Goal: Find specific page/section: Find specific page/section

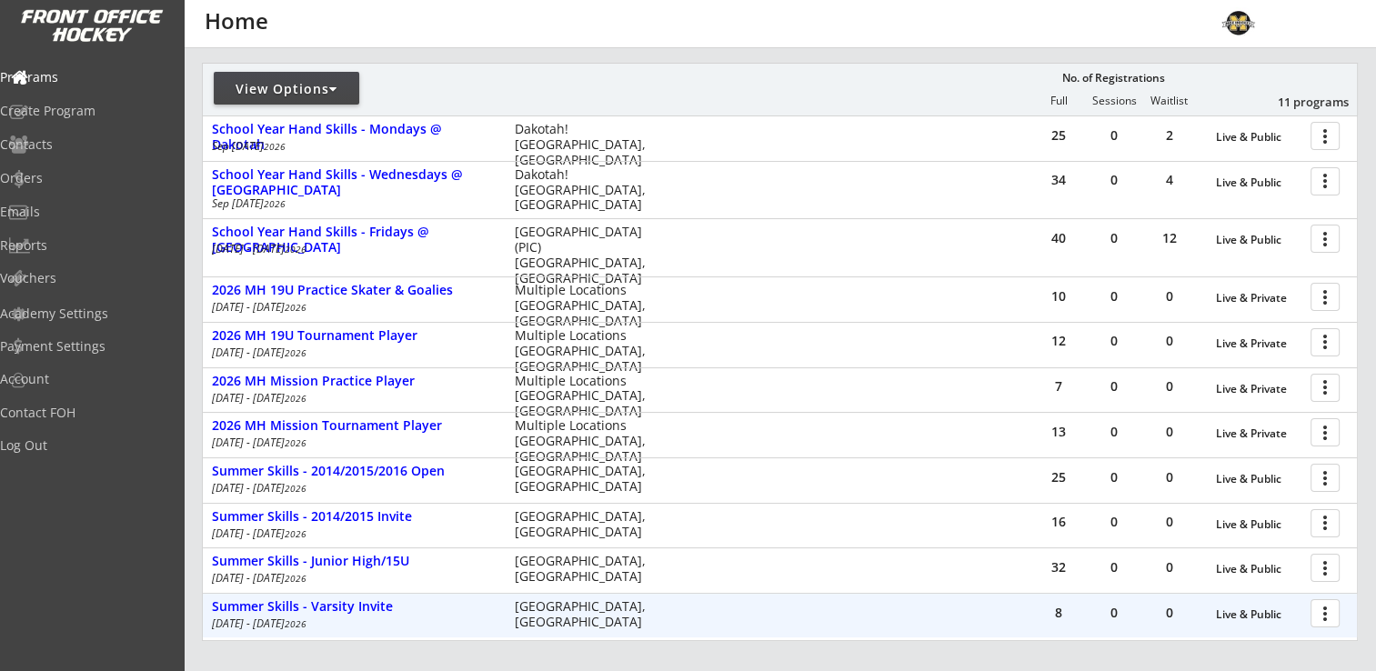
scroll to position [207, 0]
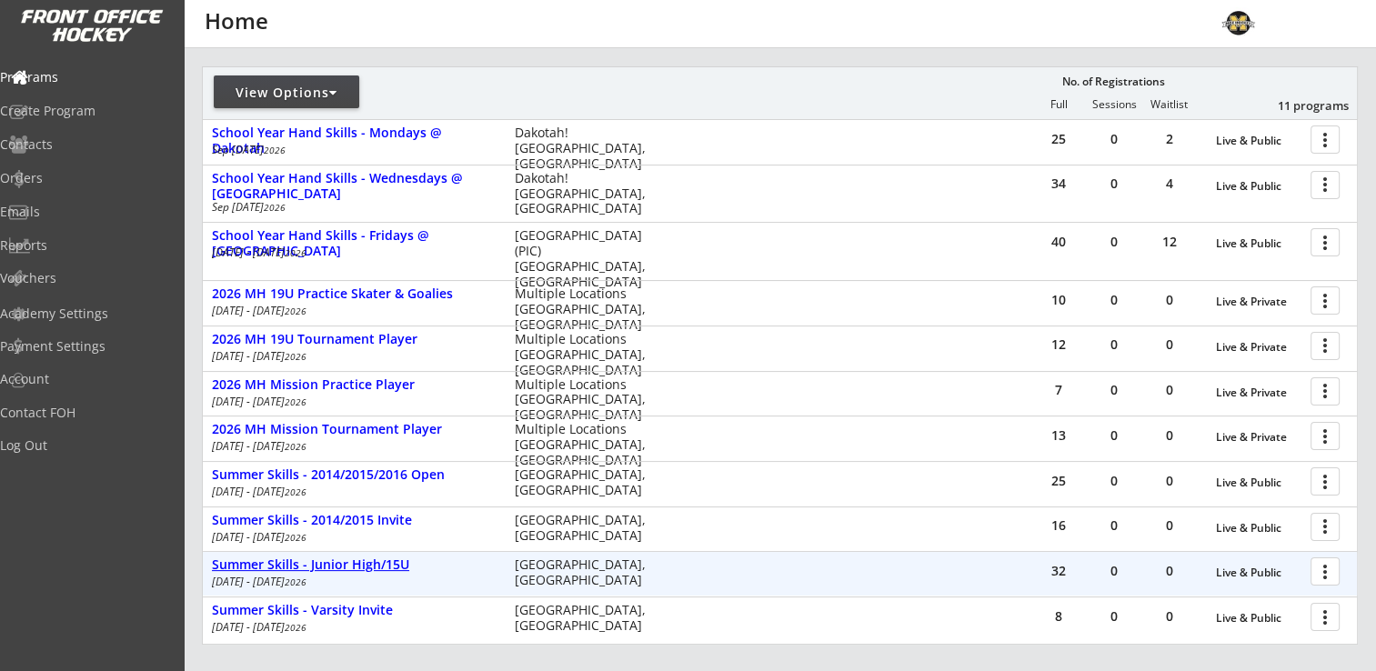
click at [363, 557] on div "Summer Skills - Junior High/15U" at bounding box center [354, 564] width 284 height 15
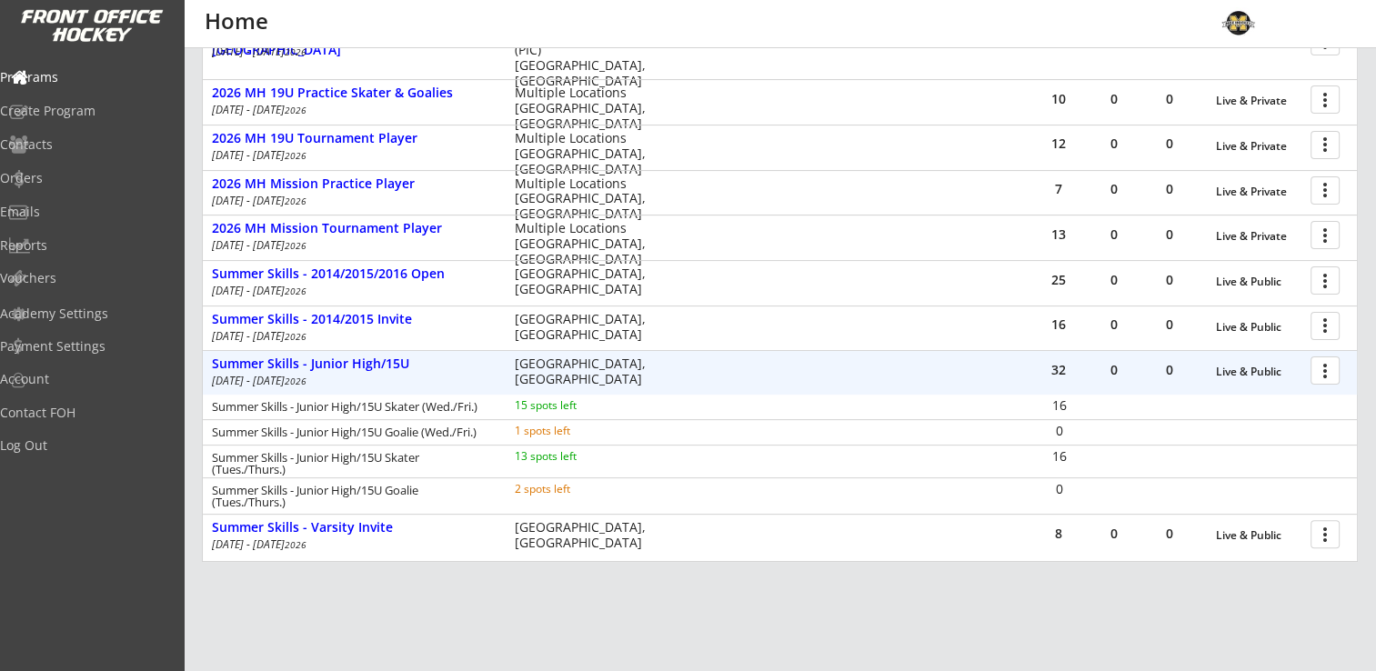
scroll to position [507, 0]
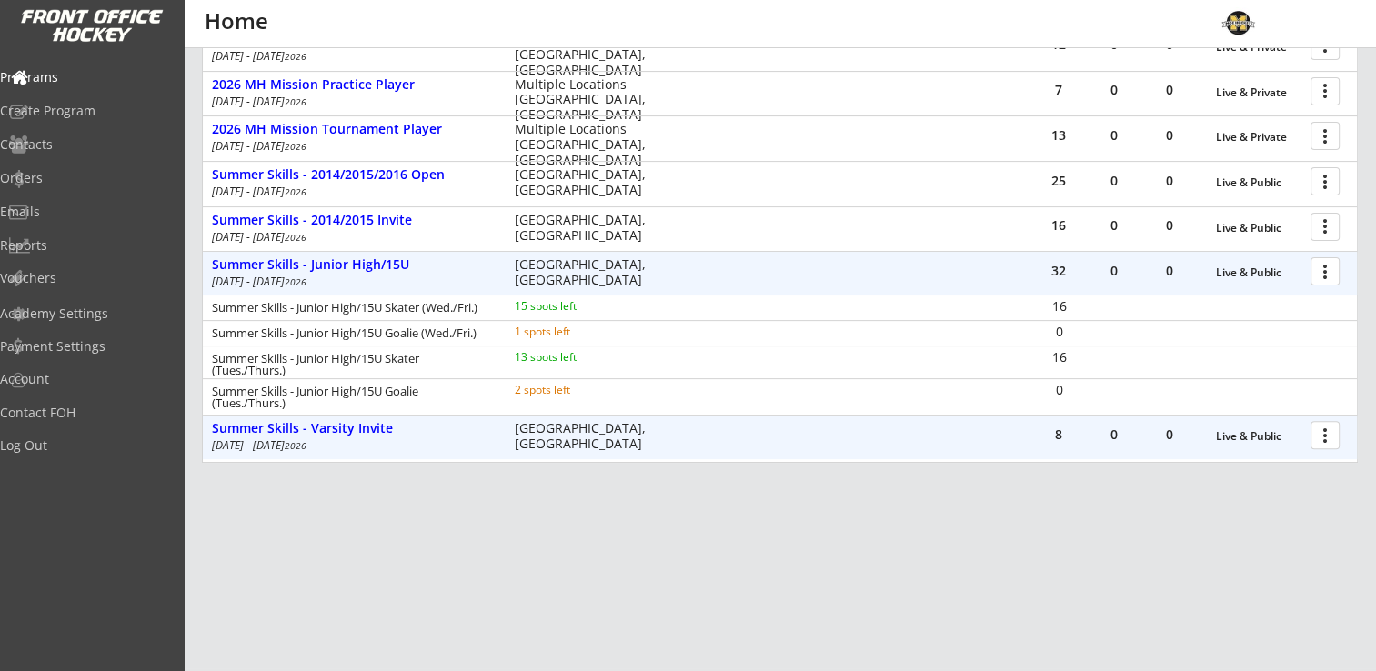
click at [296, 448] on em "2026" at bounding box center [296, 445] width 22 height 13
click at [318, 431] on div "Summer Skills - Varsity Invite" at bounding box center [354, 428] width 284 height 15
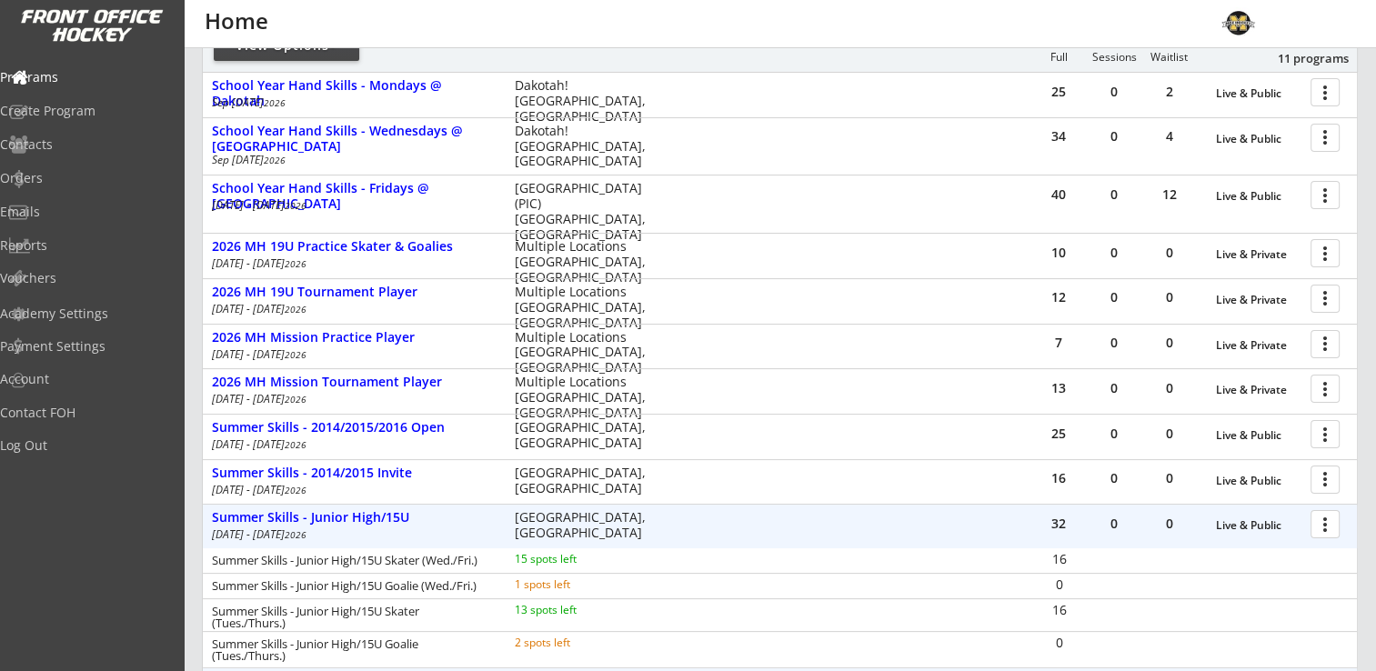
scroll to position [235, 0]
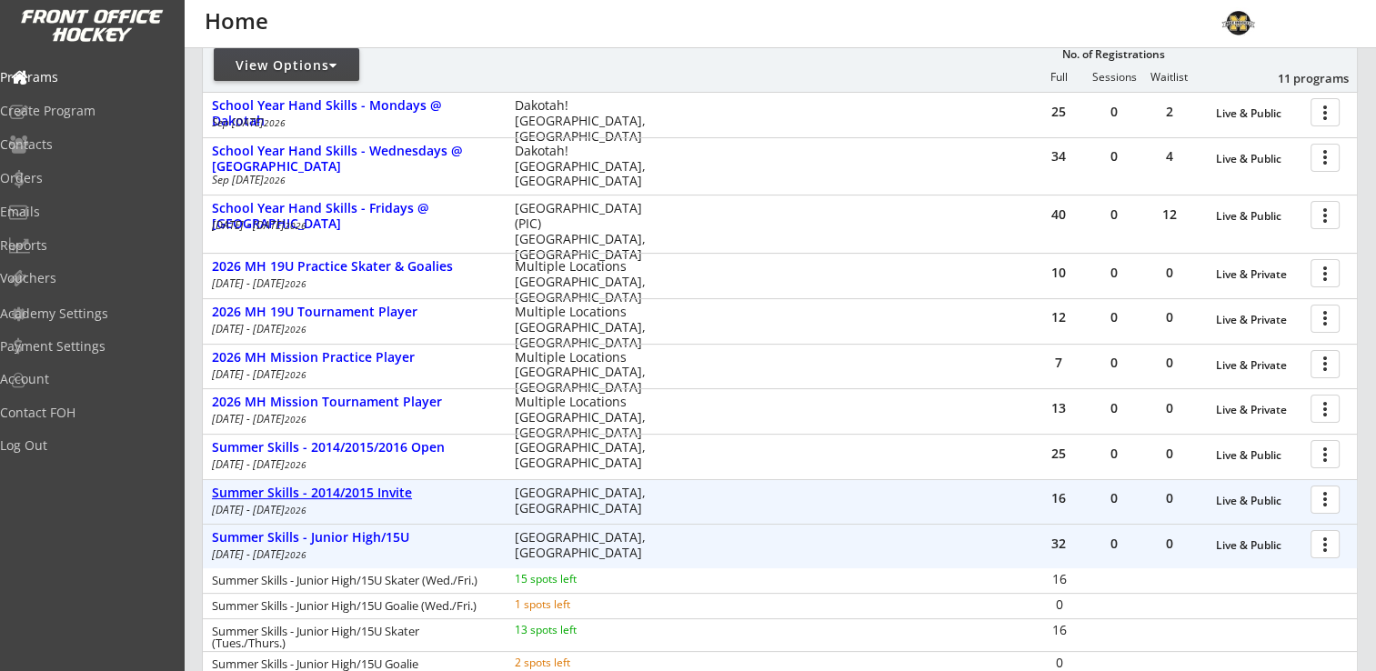
click at [342, 491] on div "Summer Skills - 2014/2015 Invite" at bounding box center [354, 493] width 284 height 15
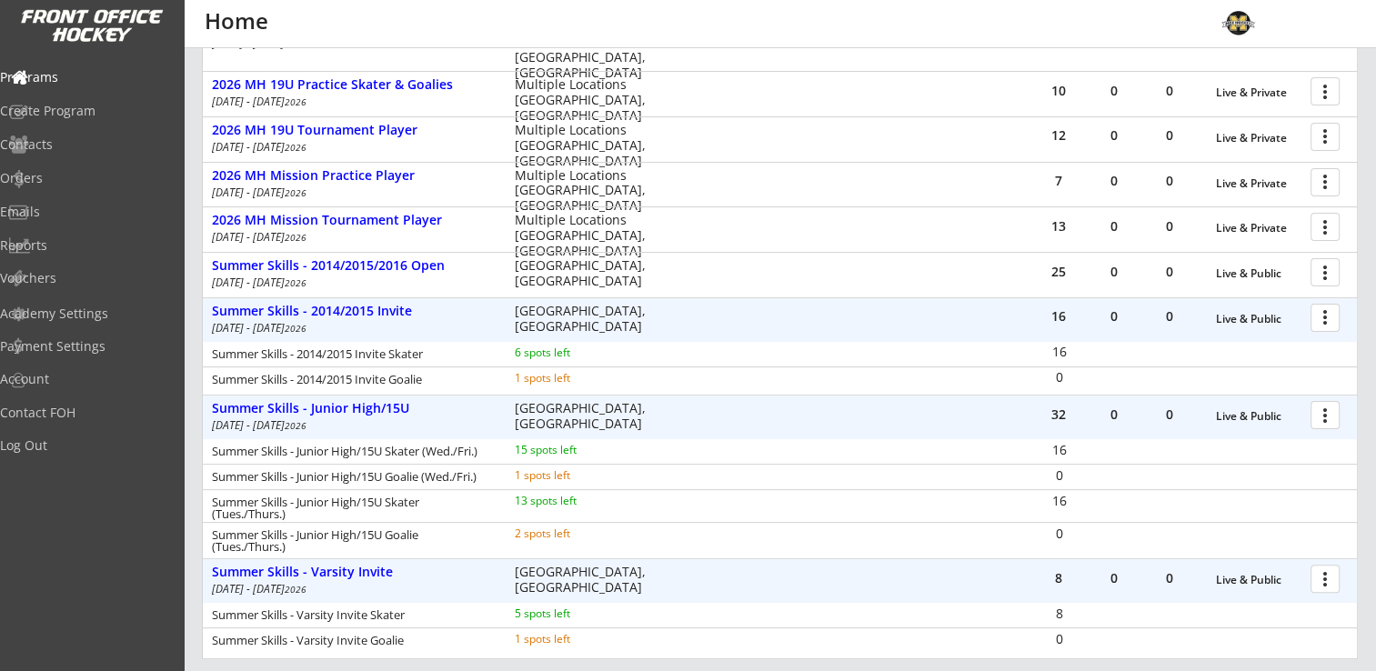
scroll to position [326, 0]
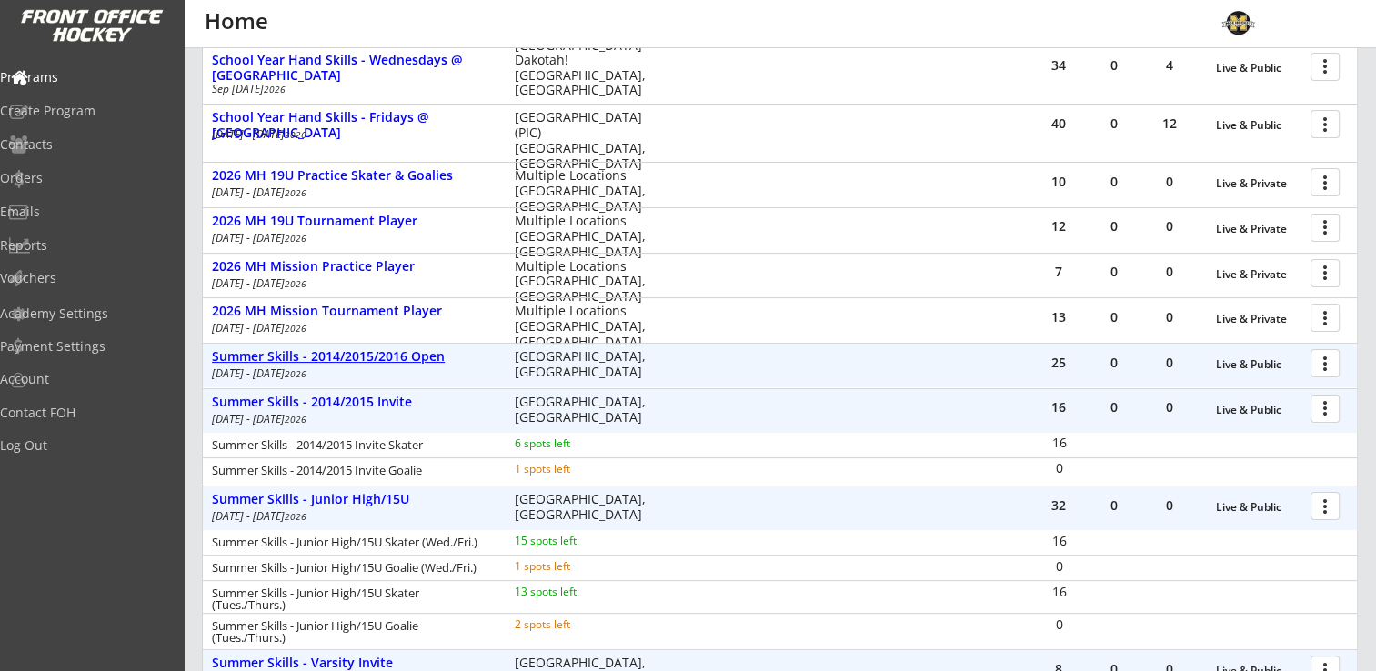
click at [308, 351] on div "Summer Skills - 2014/2015/2016 Open" at bounding box center [354, 356] width 284 height 15
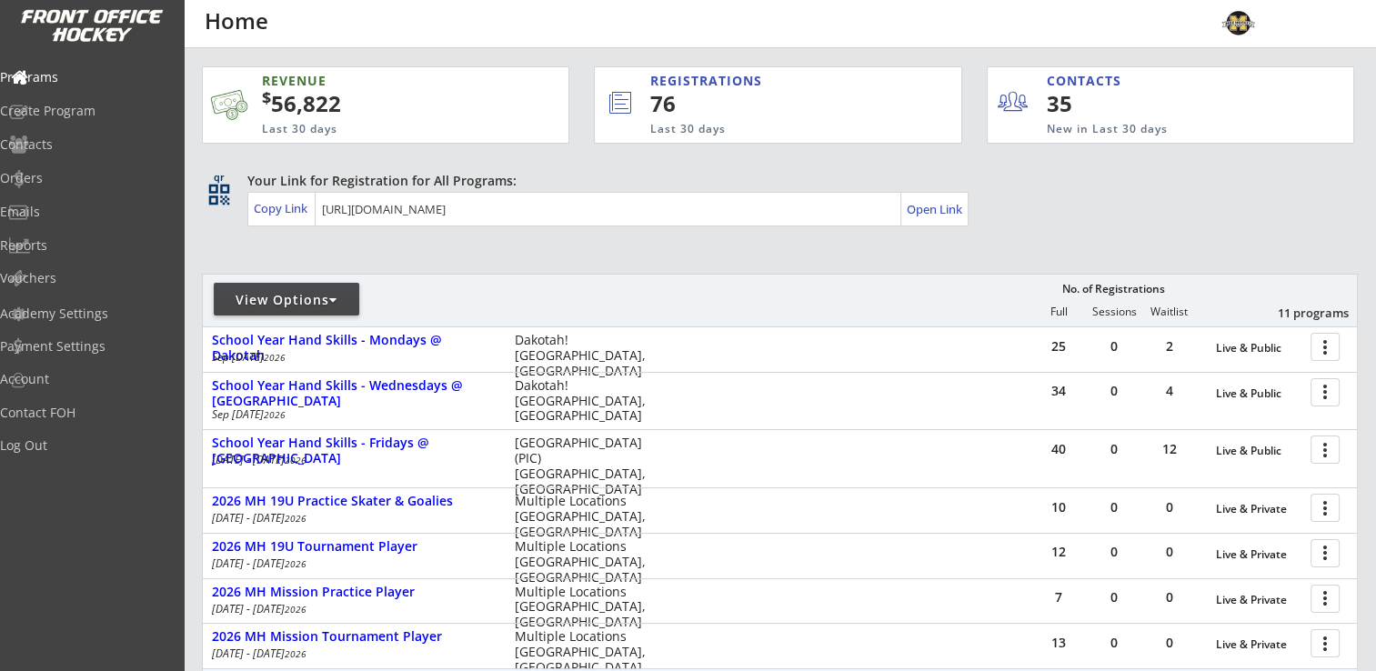
scroll to position [182, 0]
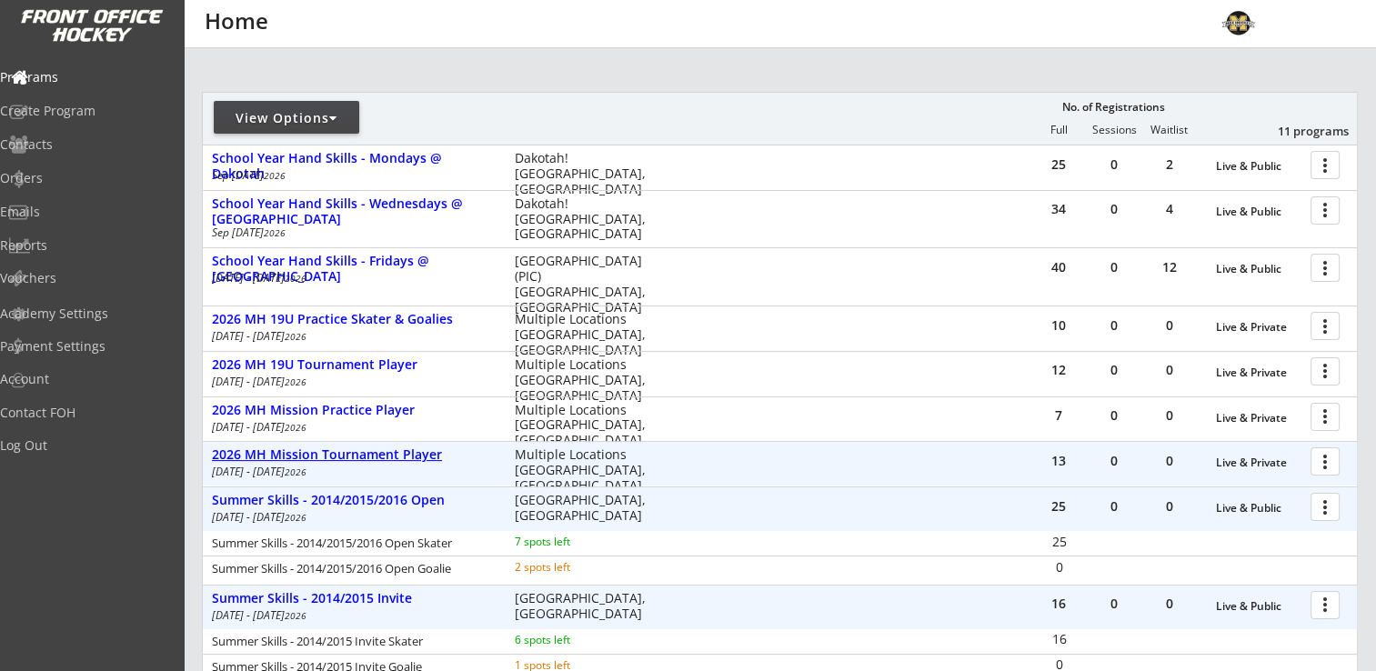
click at [384, 447] on div "2026 MH Mission Tournament Player" at bounding box center [354, 454] width 284 height 15
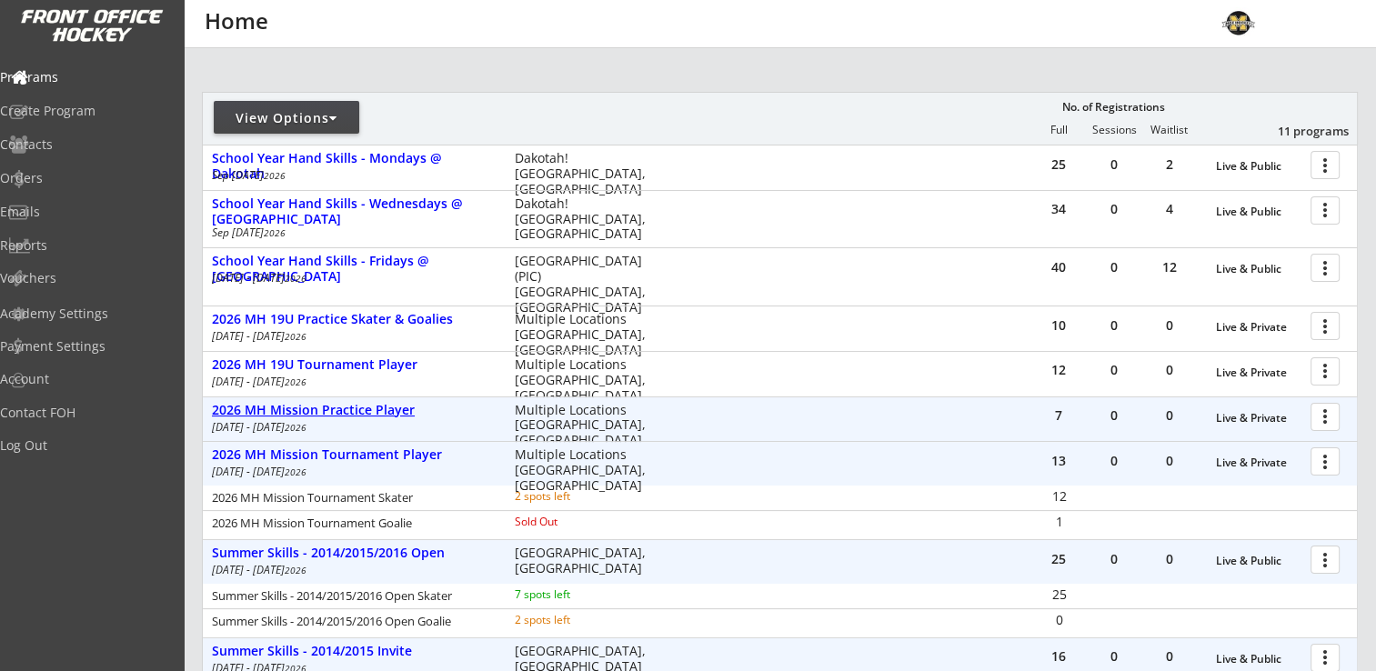
click at [340, 413] on div "2026 MH Mission Practice Player" at bounding box center [354, 410] width 284 height 15
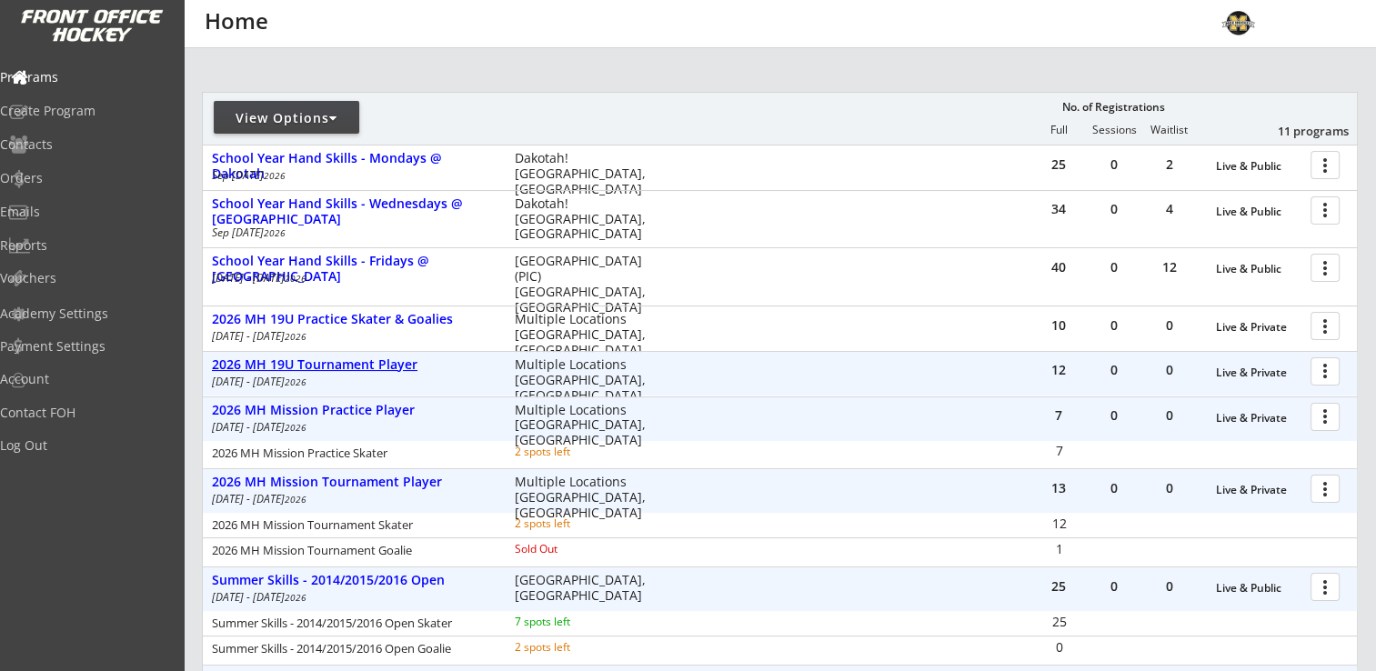
click at [322, 360] on div "2026 MH 19U Tournament Player" at bounding box center [354, 364] width 284 height 15
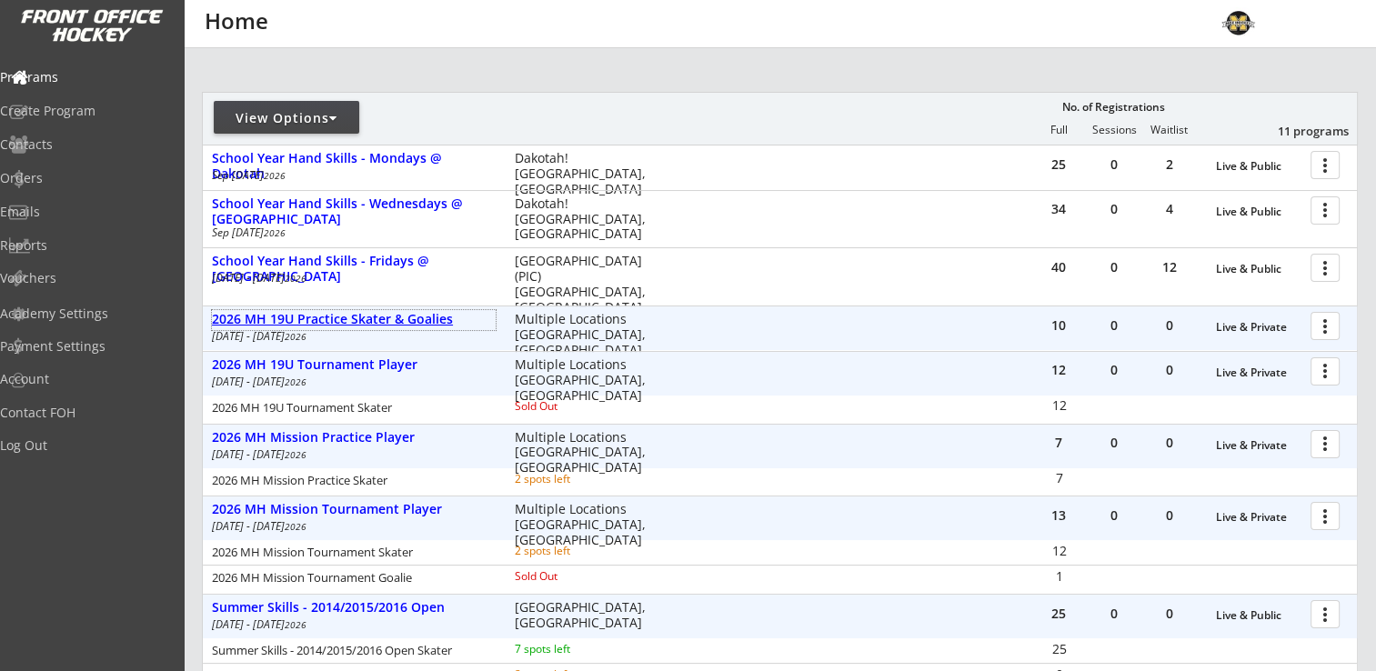
click at [354, 320] on div "2026 MH 19U Practice Skater & Goalies" at bounding box center [354, 319] width 284 height 15
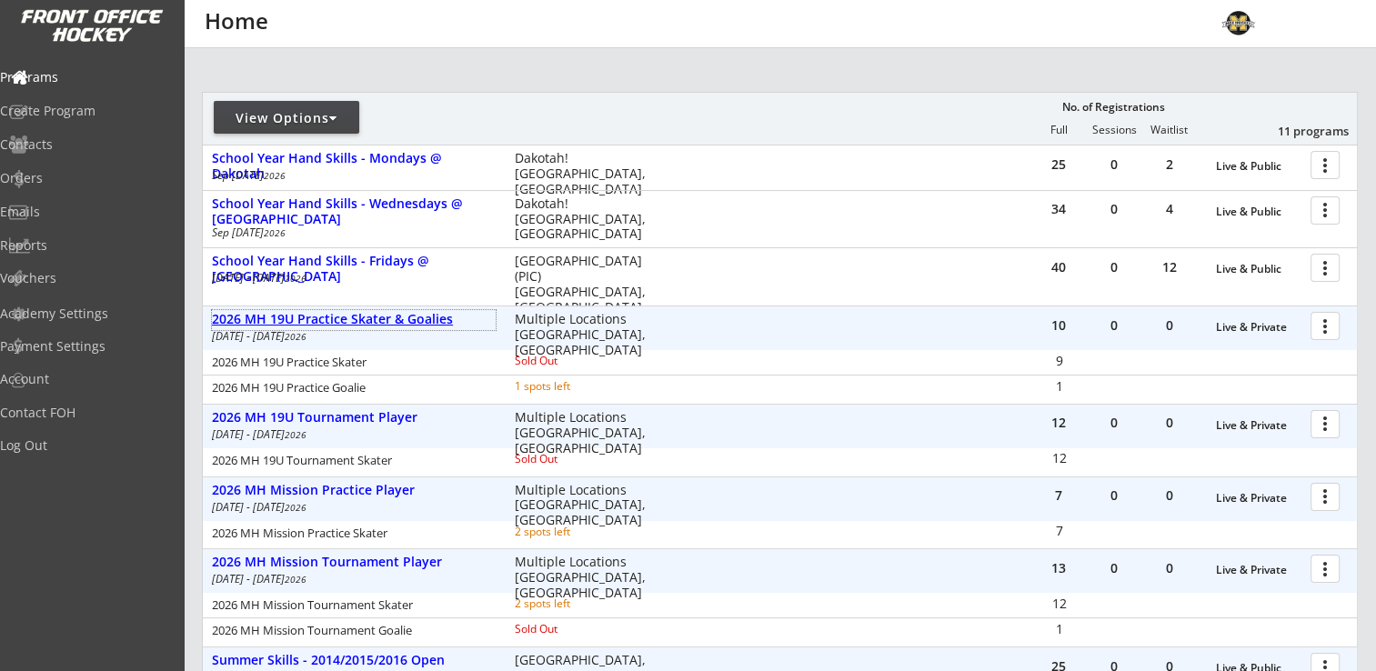
click at [375, 322] on div "2026 MH 19U Practice Skater & Goalies" at bounding box center [354, 319] width 284 height 15
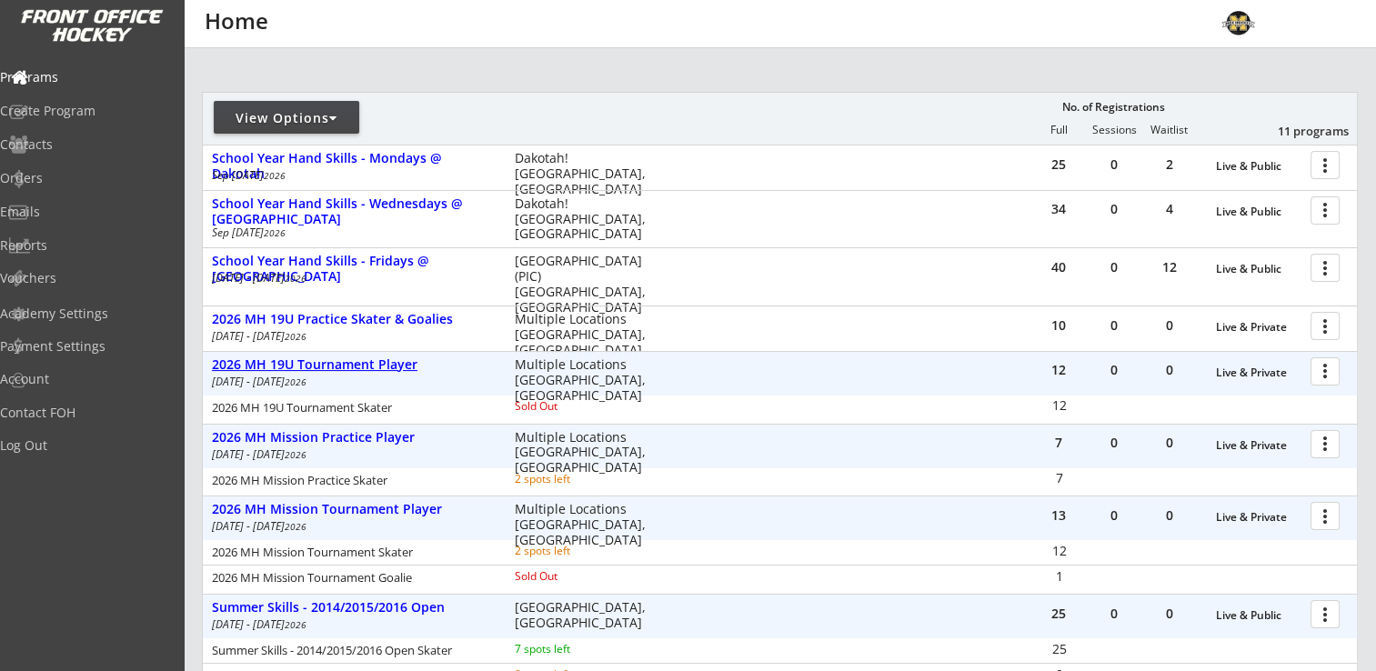
click at [347, 366] on div "2026 MH 19U Tournament Player" at bounding box center [354, 364] width 284 height 15
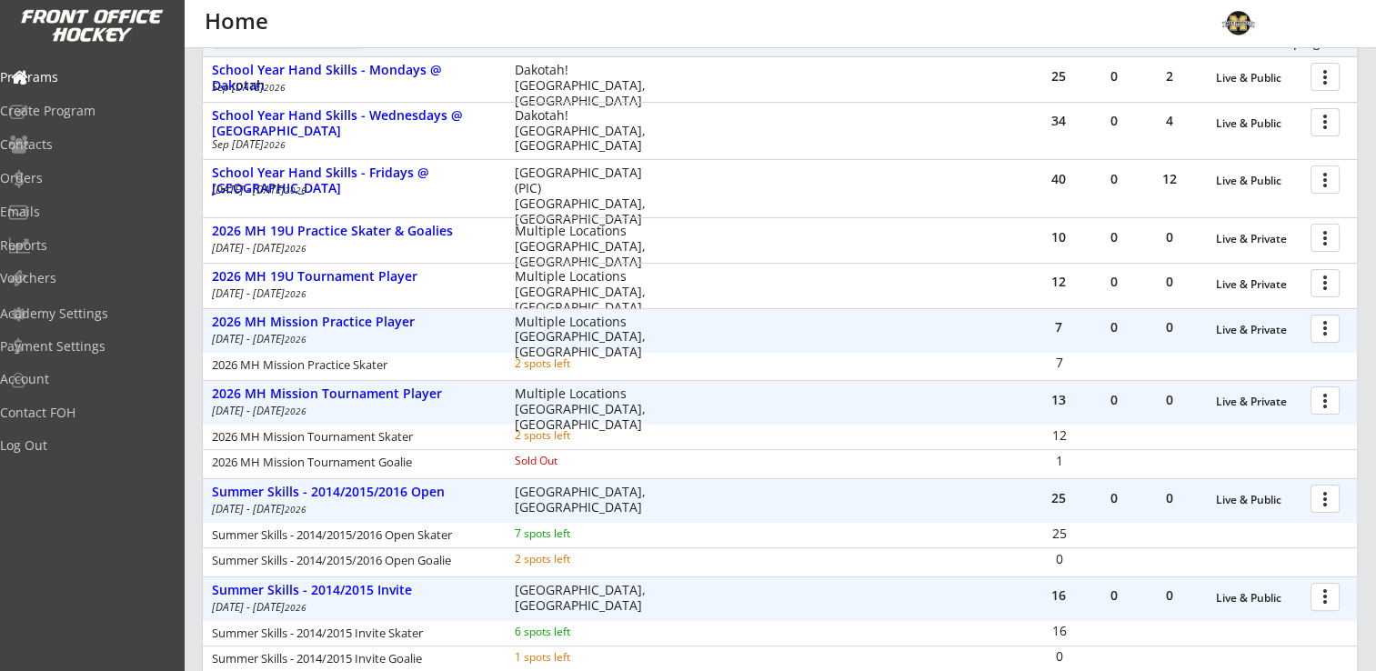
scroll to position [364, 0]
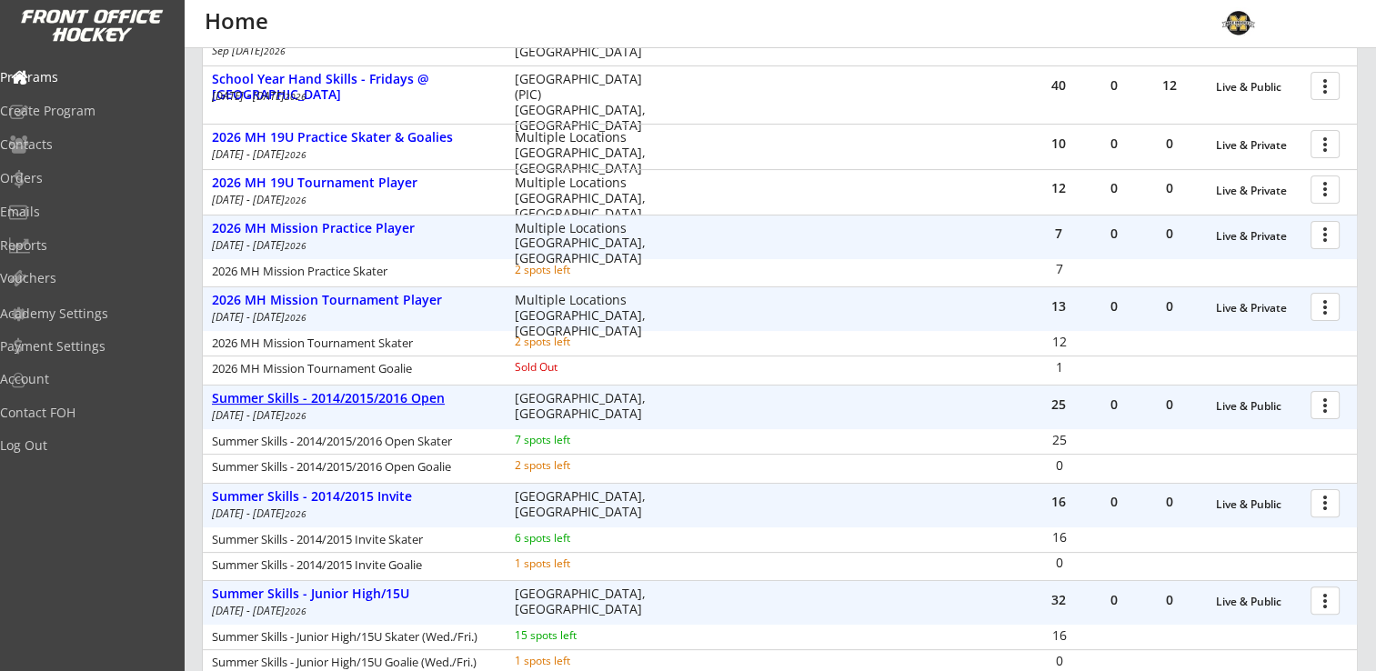
click at [373, 395] on div "Summer Skills - 2014/2015/2016 Open" at bounding box center [354, 398] width 284 height 15
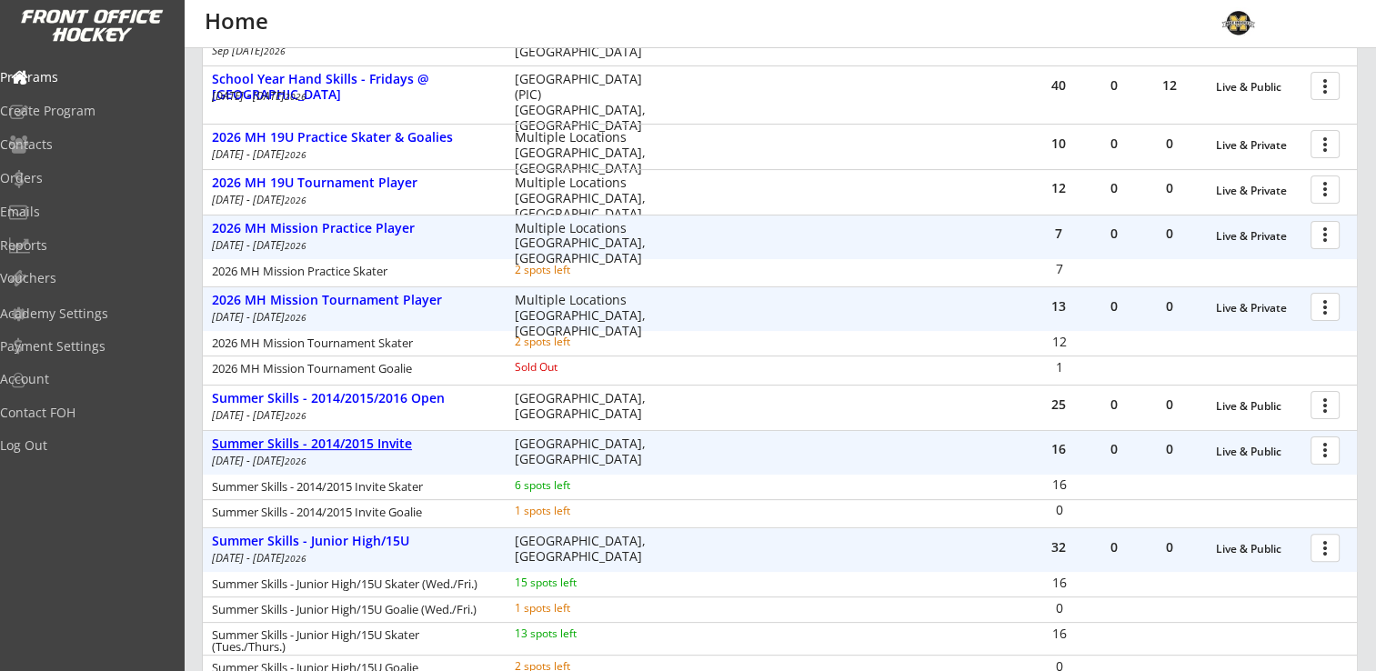
click at [356, 441] on div "Summer Skills - 2014/2015 Invite" at bounding box center [354, 443] width 284 height 15
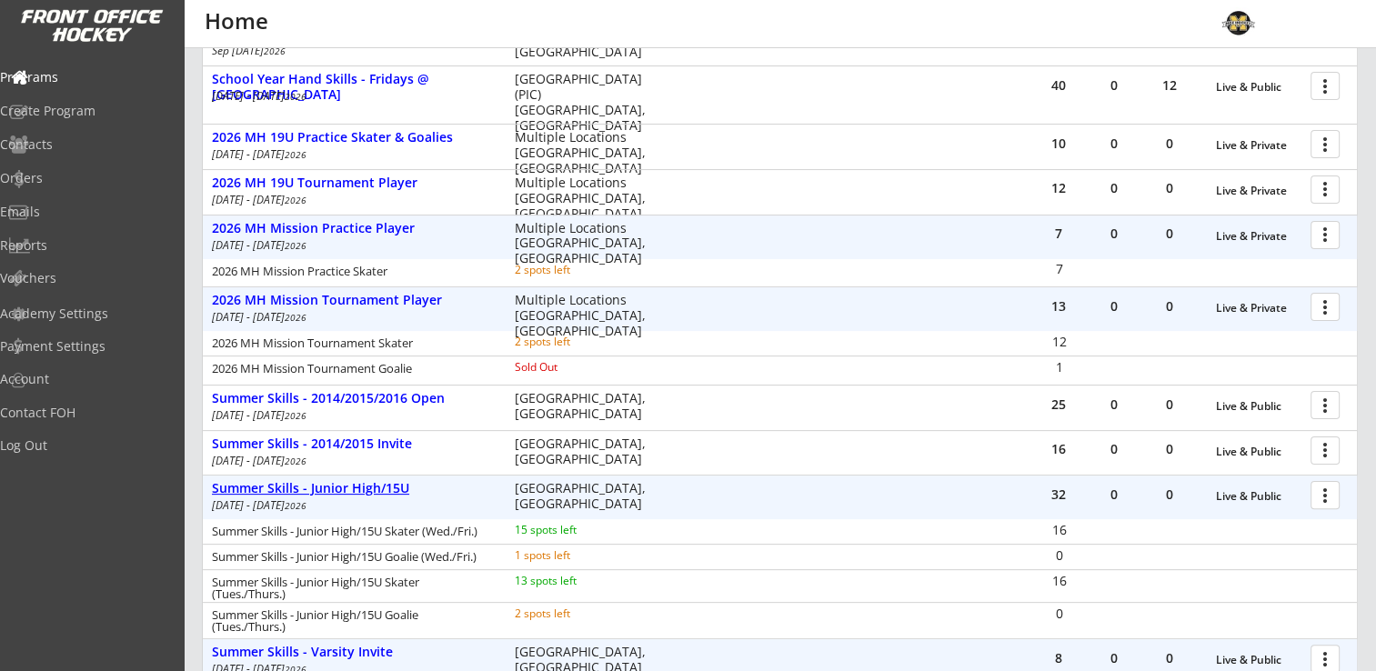
click at [351, 488] on div "Summer Skills - Junior High/15U" at bounding box center [354, 488] width 284 height 15
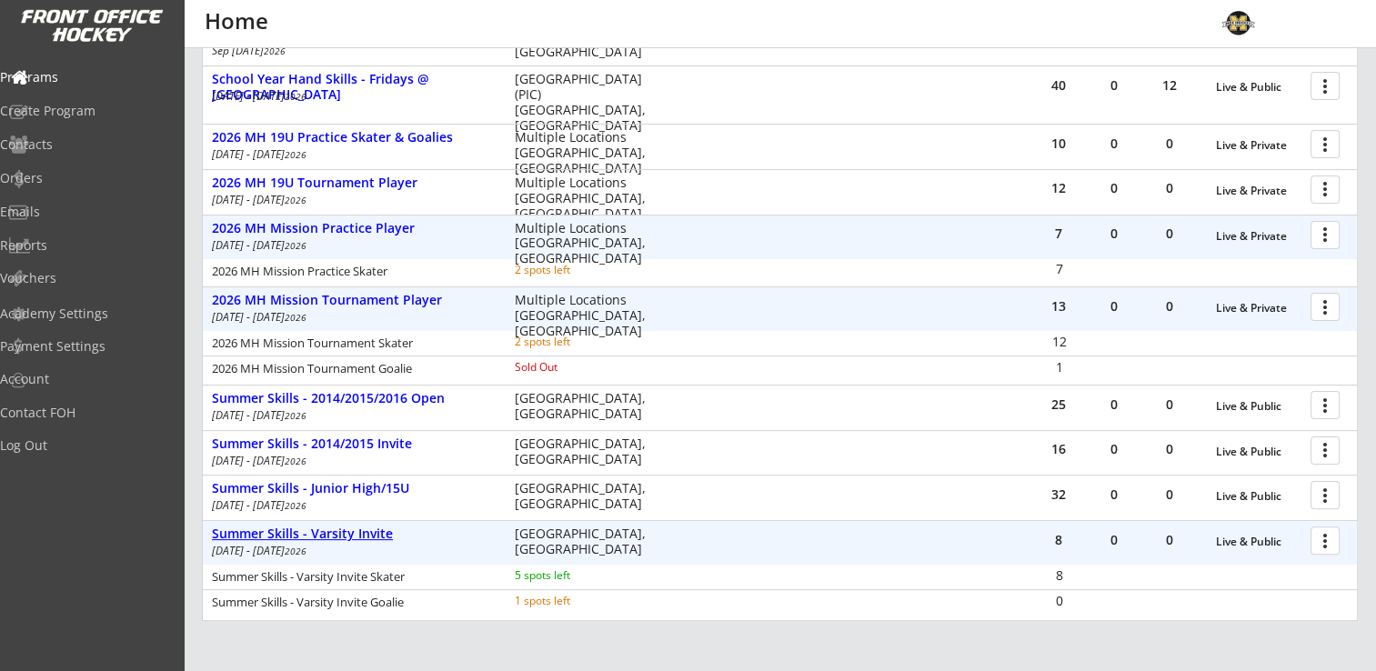
click at [351, 533] on div "Summer Skills - Varsity Invite" at bounding box center [354, 533] width 284 height 15
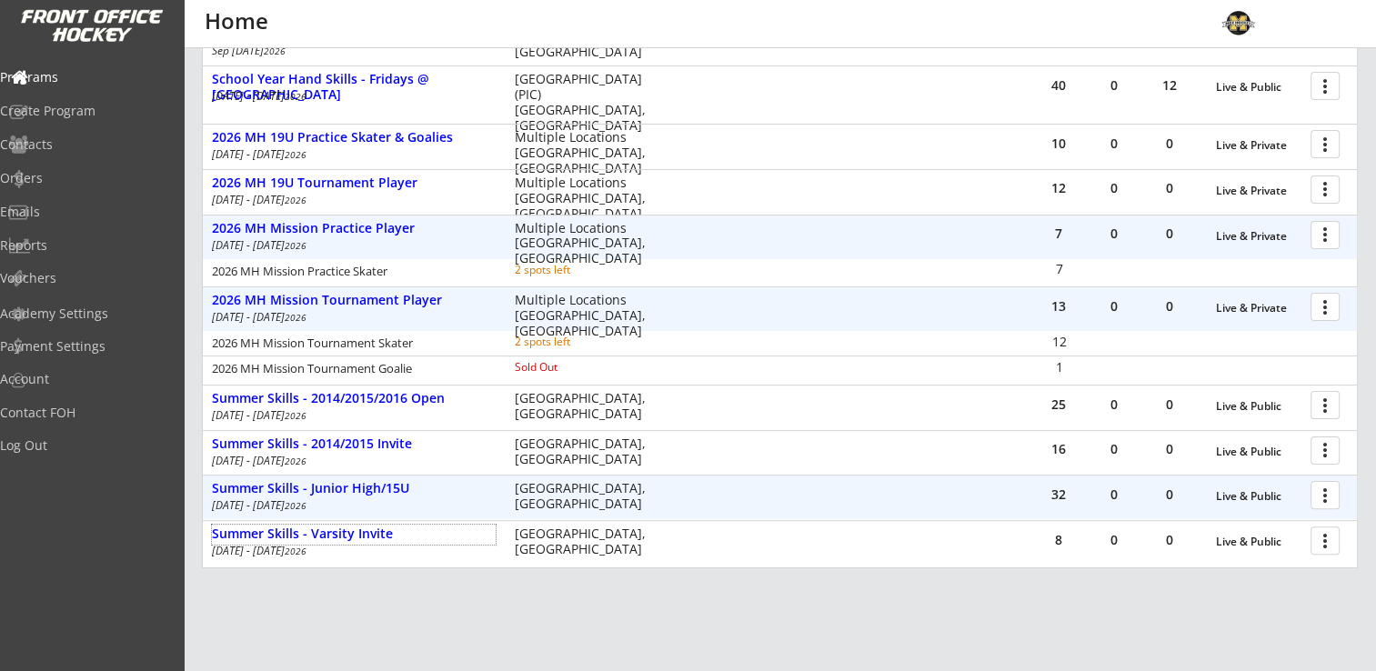
click at [1324, 500] on div at bounding box center [1328, 494] width 32 height 32
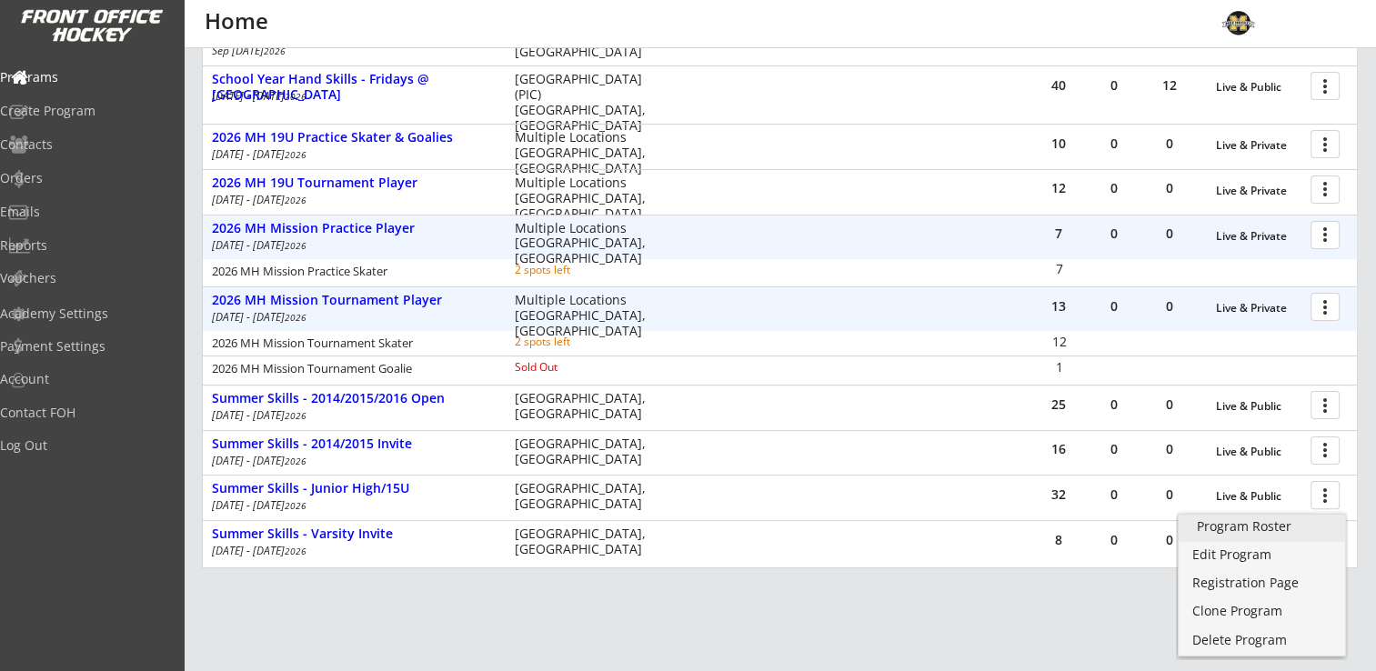
click at [1238, 527] on div "Program Roster" at bounding box center [1262, 526] width 130 height 13
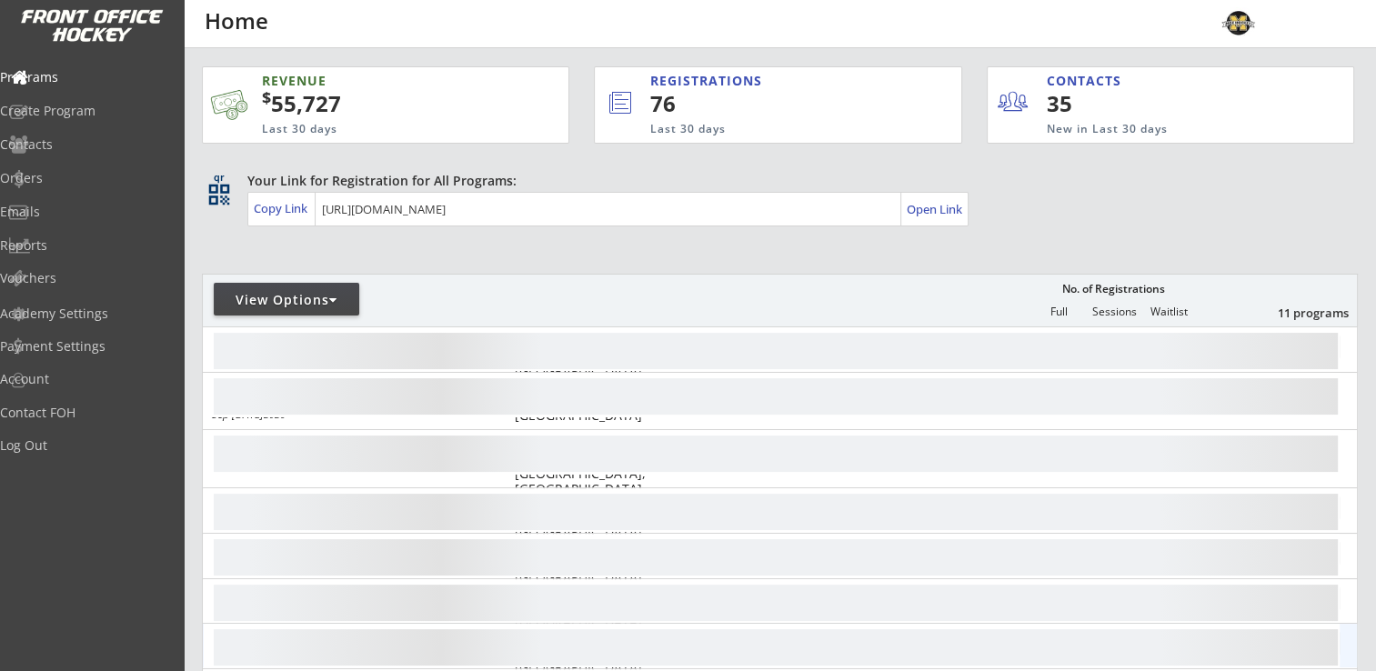
scroll to position [344, 0]
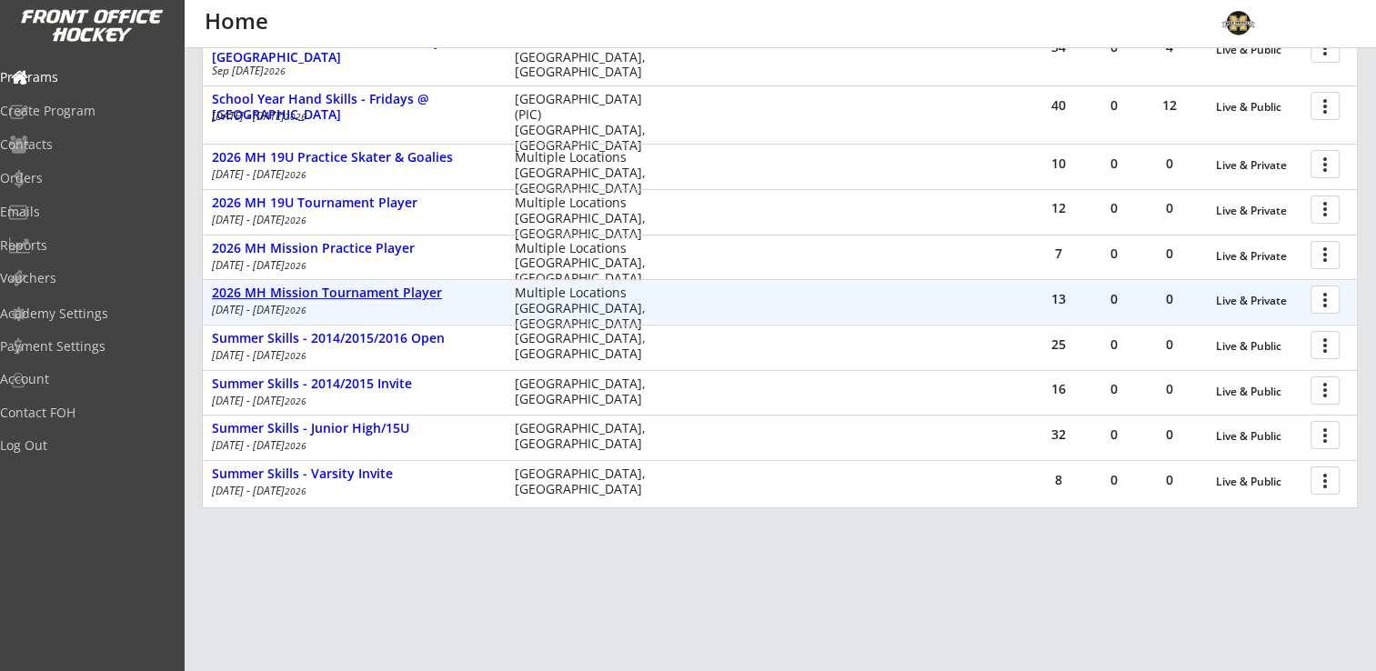
click at [329, 286] on div "2026 MH Mission Tournament Player" at bounding box center [354, 293] width 284 height 15
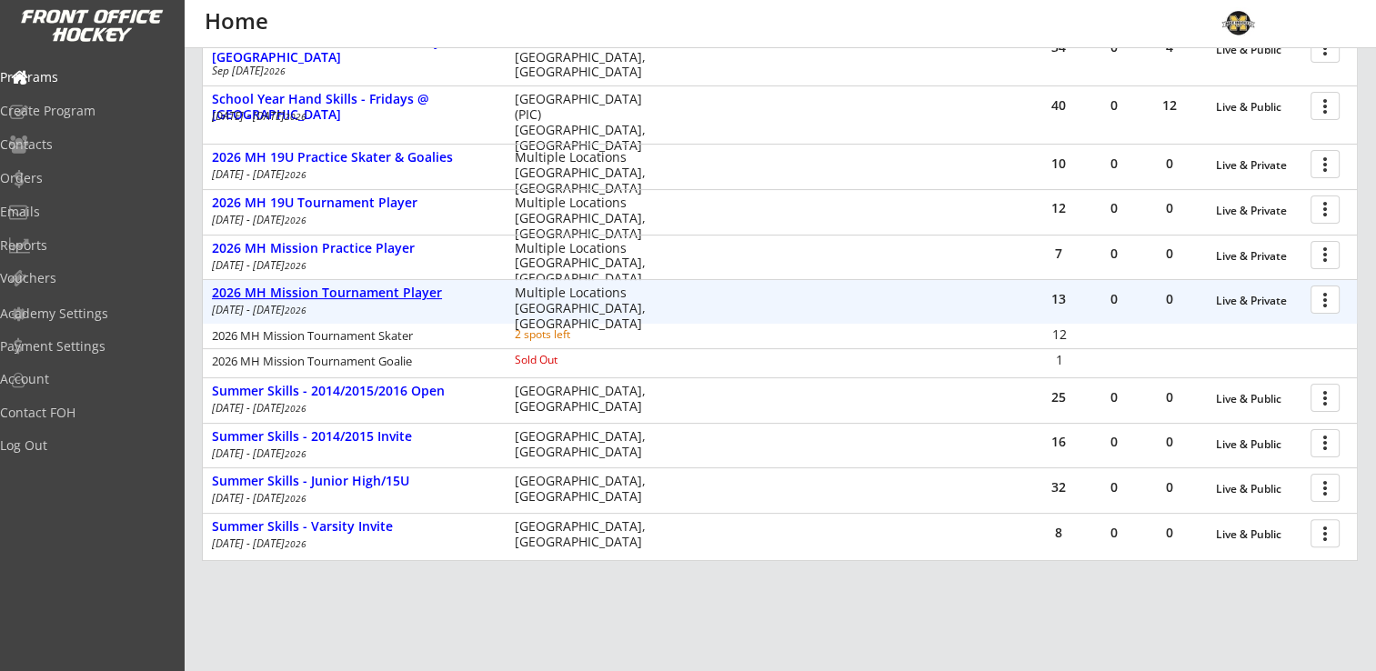
click at [329, 286] on div "2026 MH Mission Tournament Player" at bounding box center [354, 293] width 284 height 15
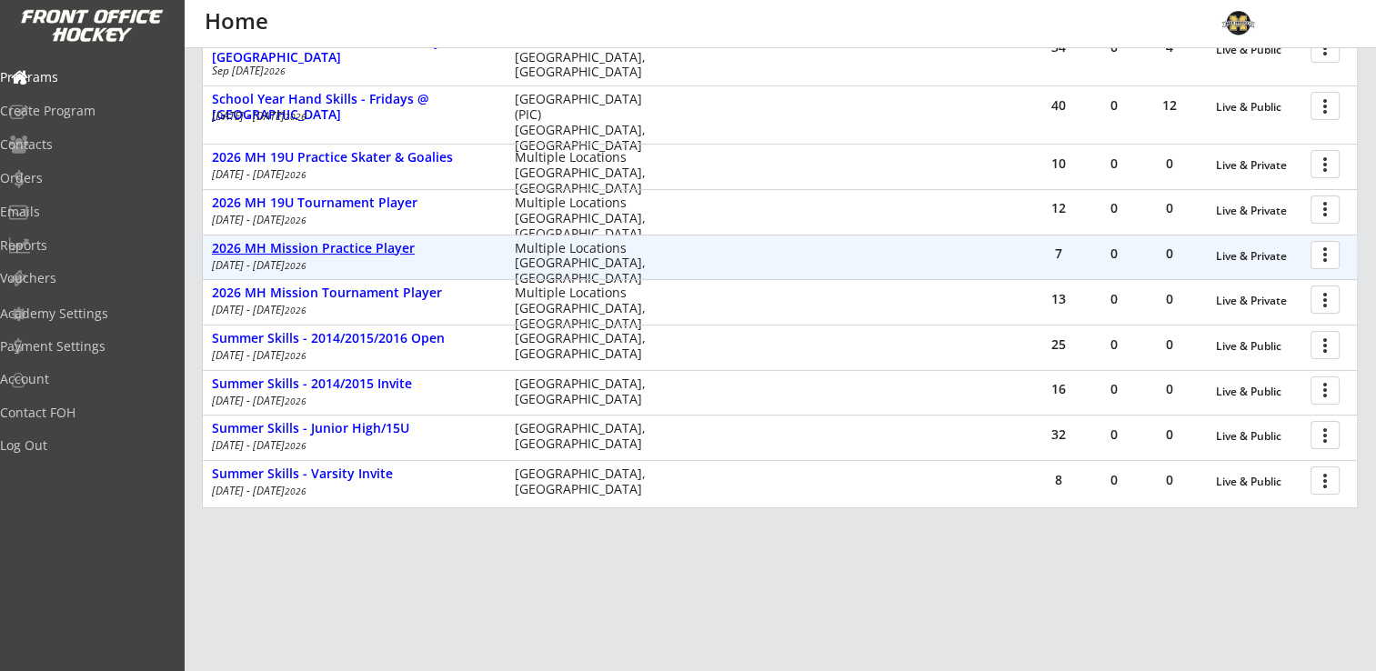
click at [345, 246] on div "2026 MH Mission Practice Player" at bounding box center [354, 248] width 284 height 15
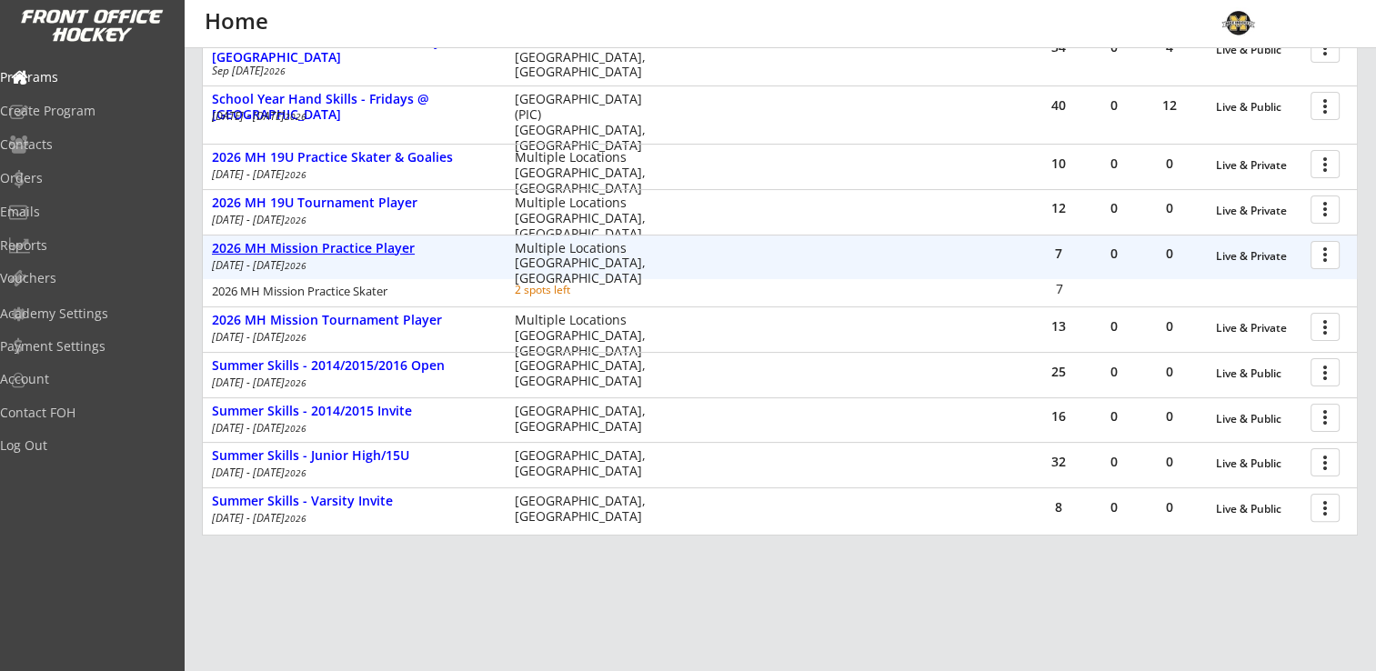
click at [345, 246] on div "2026 MH Mission Practice Player" at bounding box center [354, 248] width 284 height 15
